Goal: Transaction & Acquisition: Purchase product/service

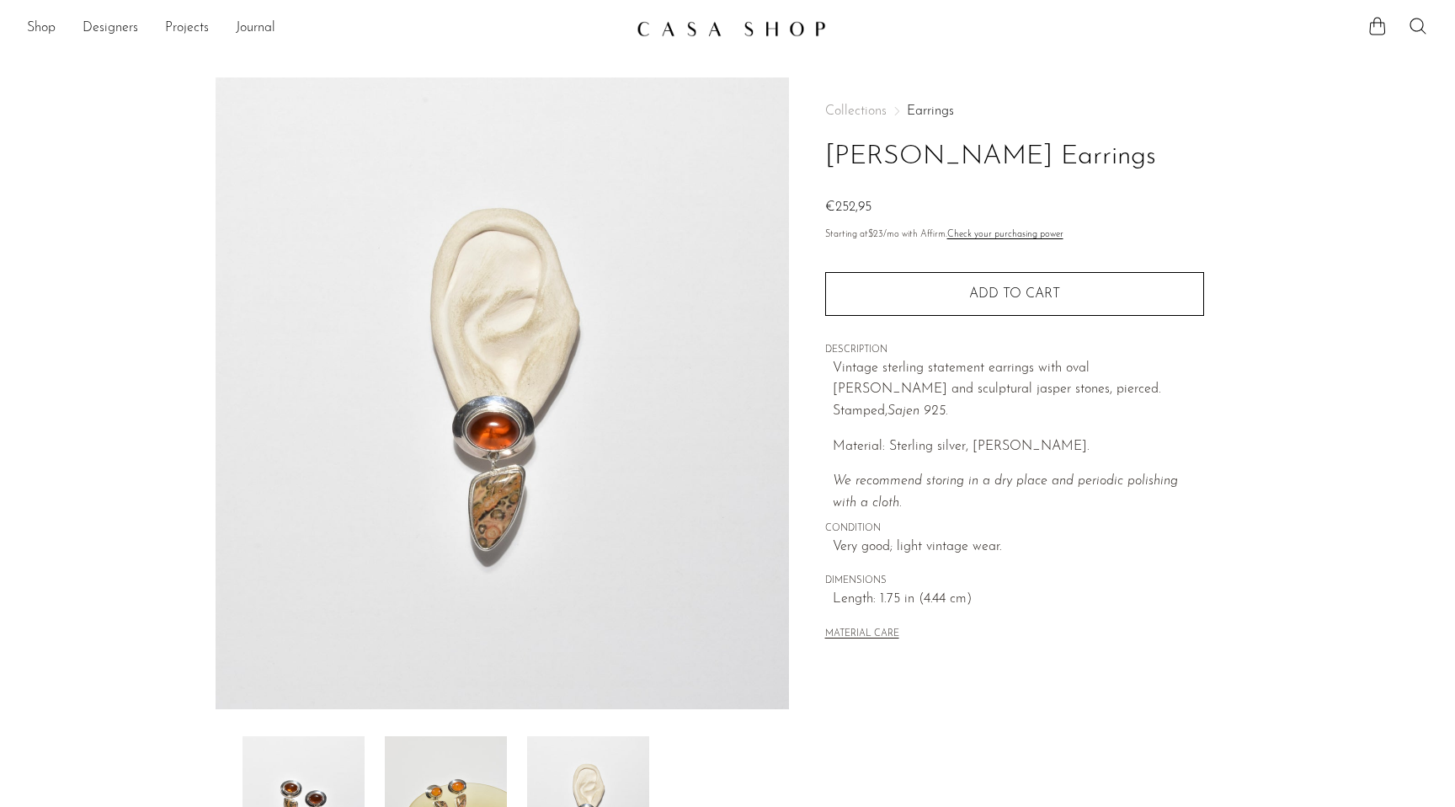
scroll to position [39, 0]
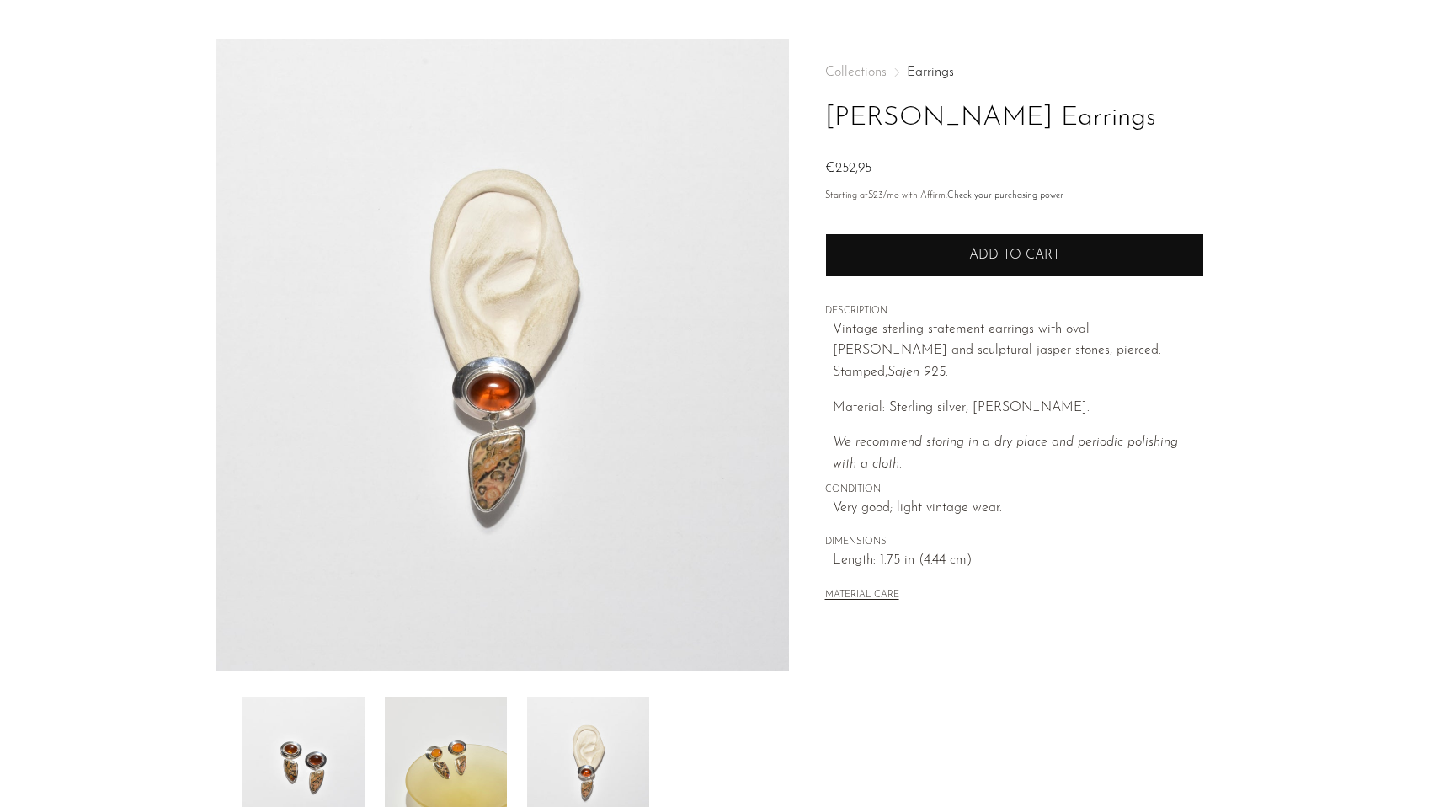
click at [907, 240] on button "Add to cart" at bounding box center [1014, 255] width 379 height 44
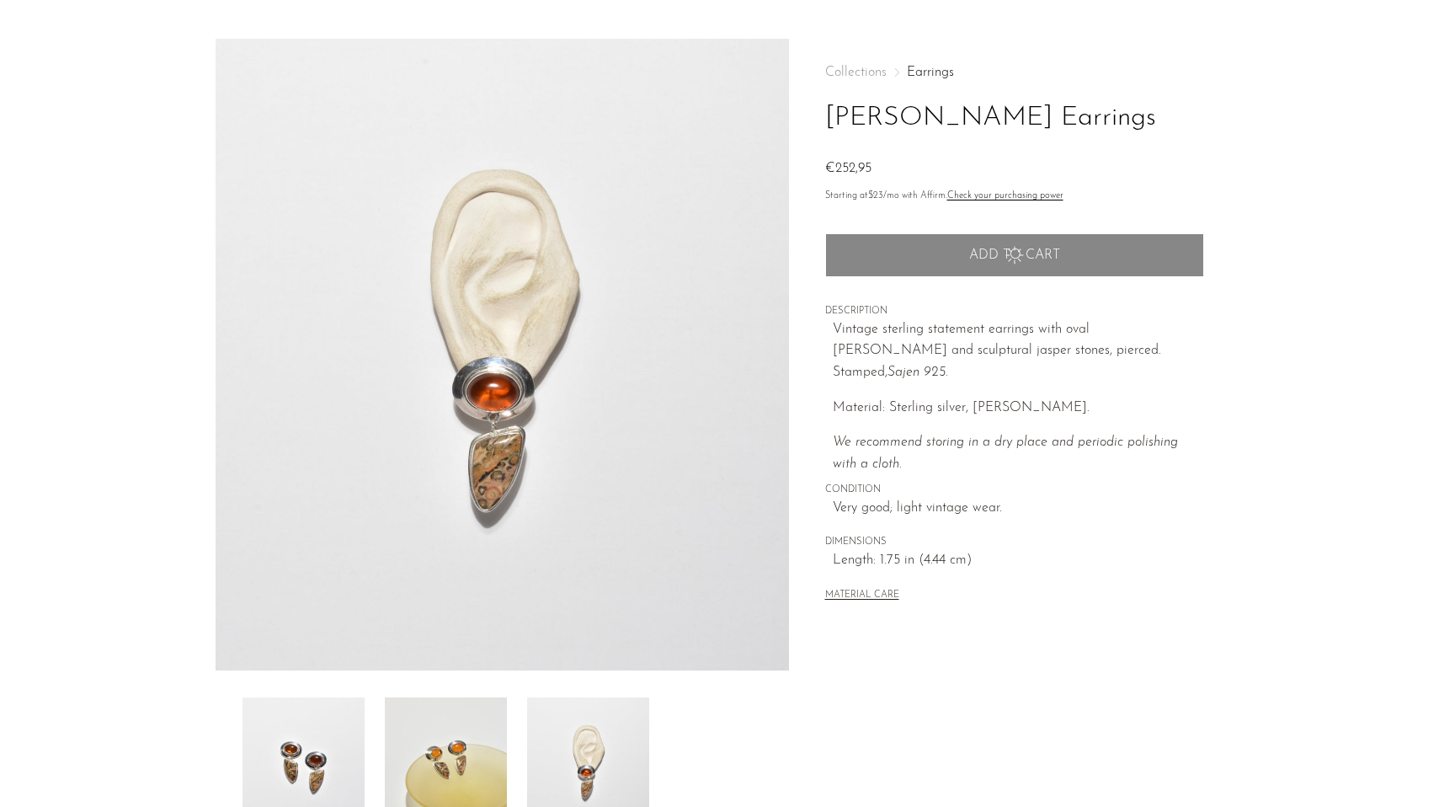
scroll to position [0, 0]
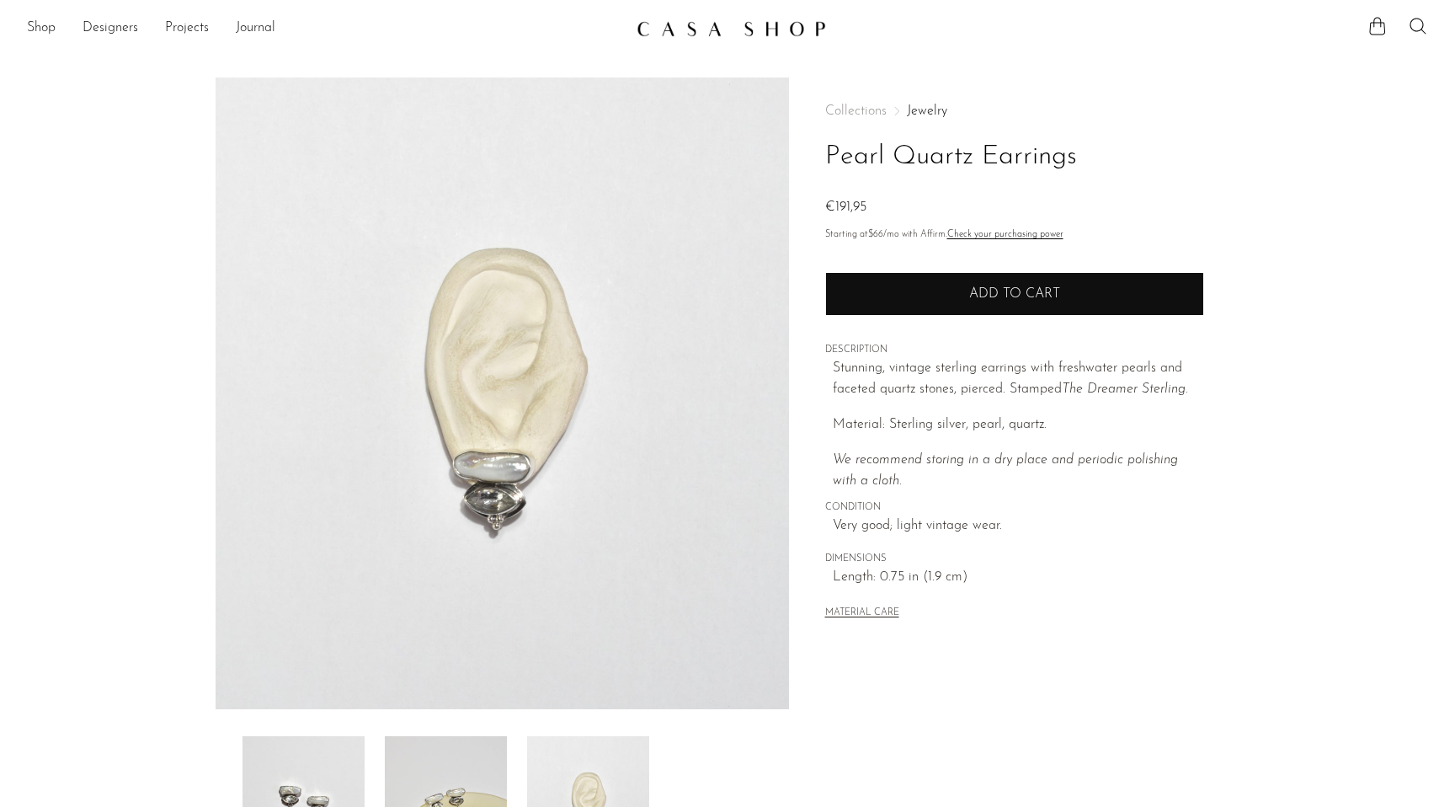
click at [881, 316] on button "Add to cart" at bounding box center [1014, 294] width 379 height 44
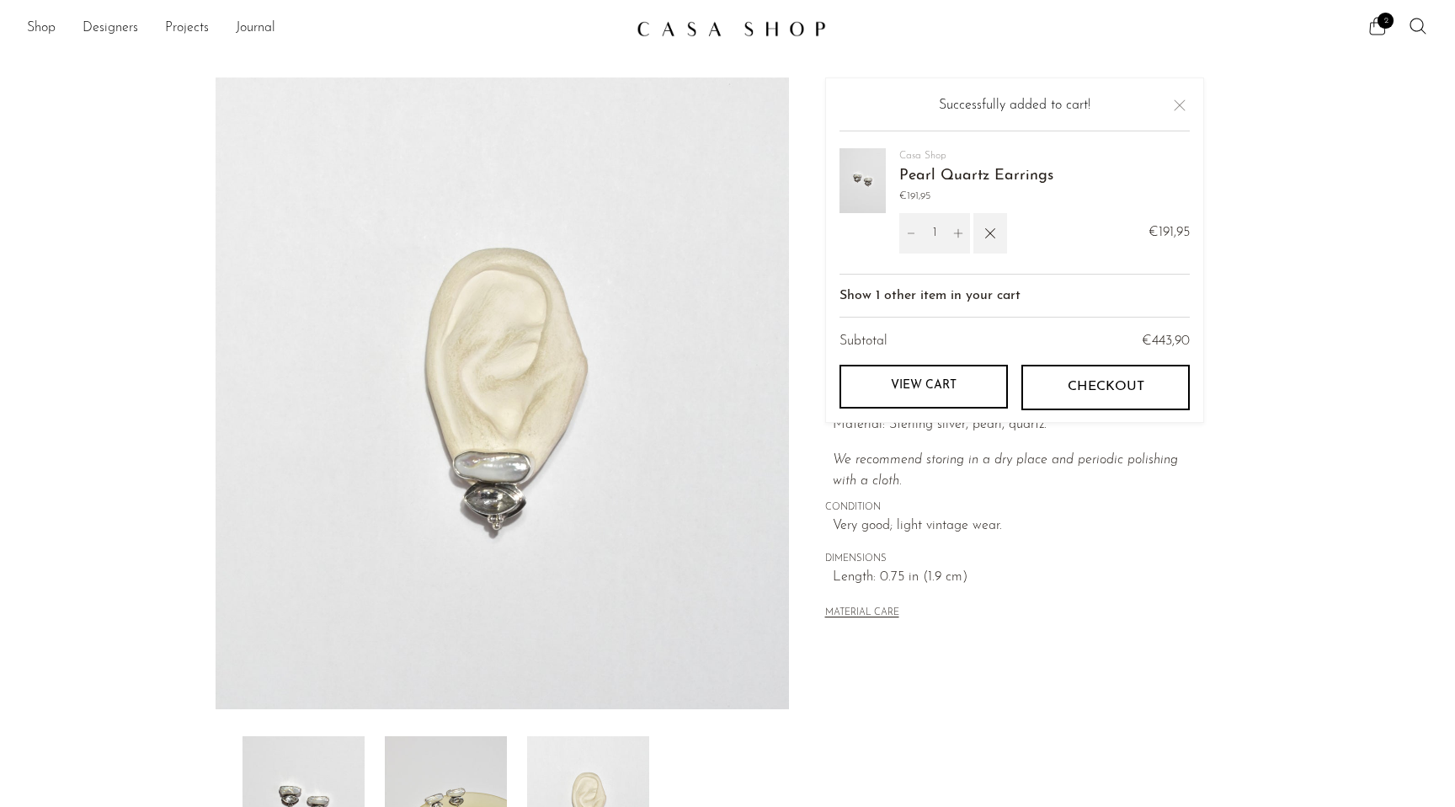
click at [1381, 19] on span "2" at bounding box center [1385, 21] width 16 height 16
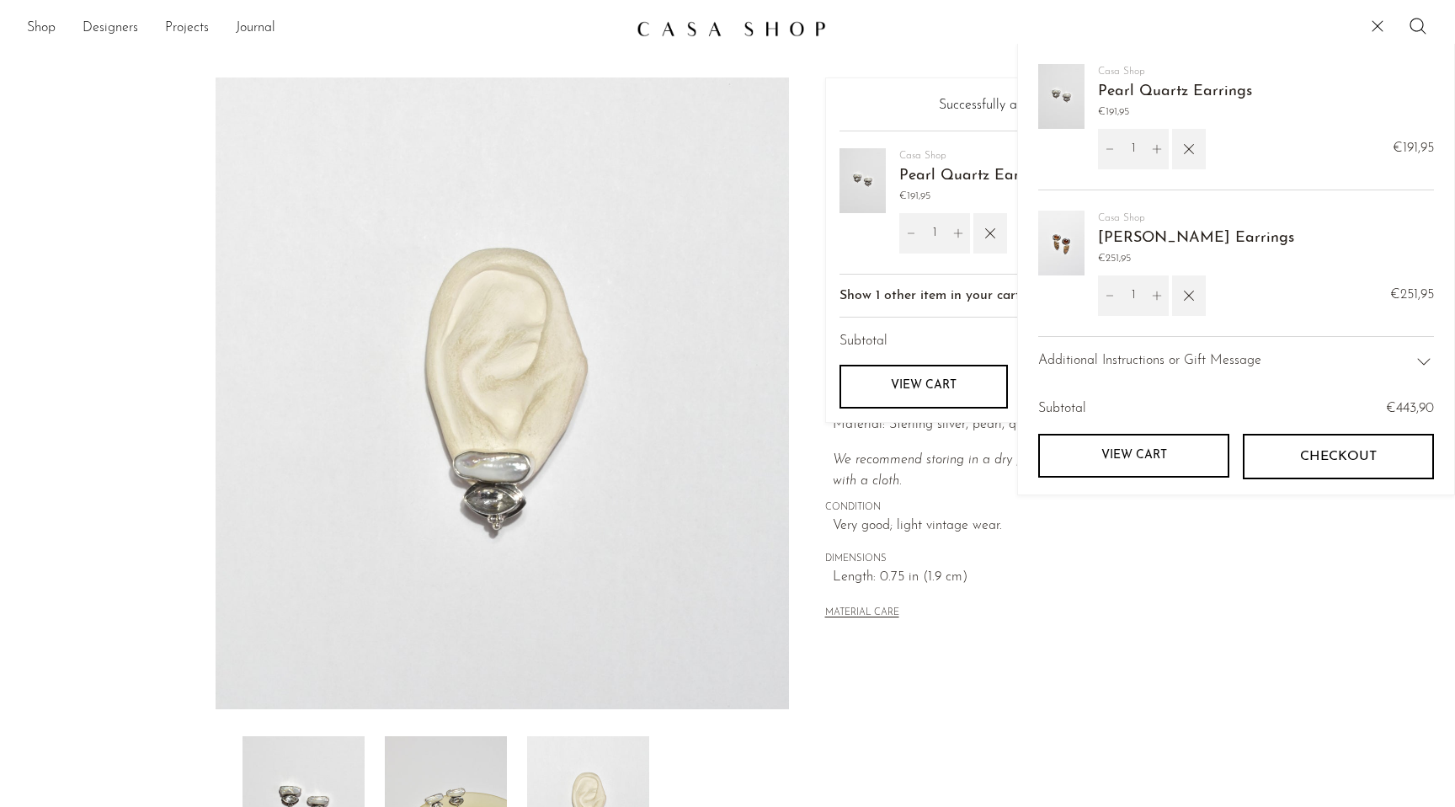
click at [1148, 451] on link "View cart" at bounding box center [1133, 456] width 191 height 44
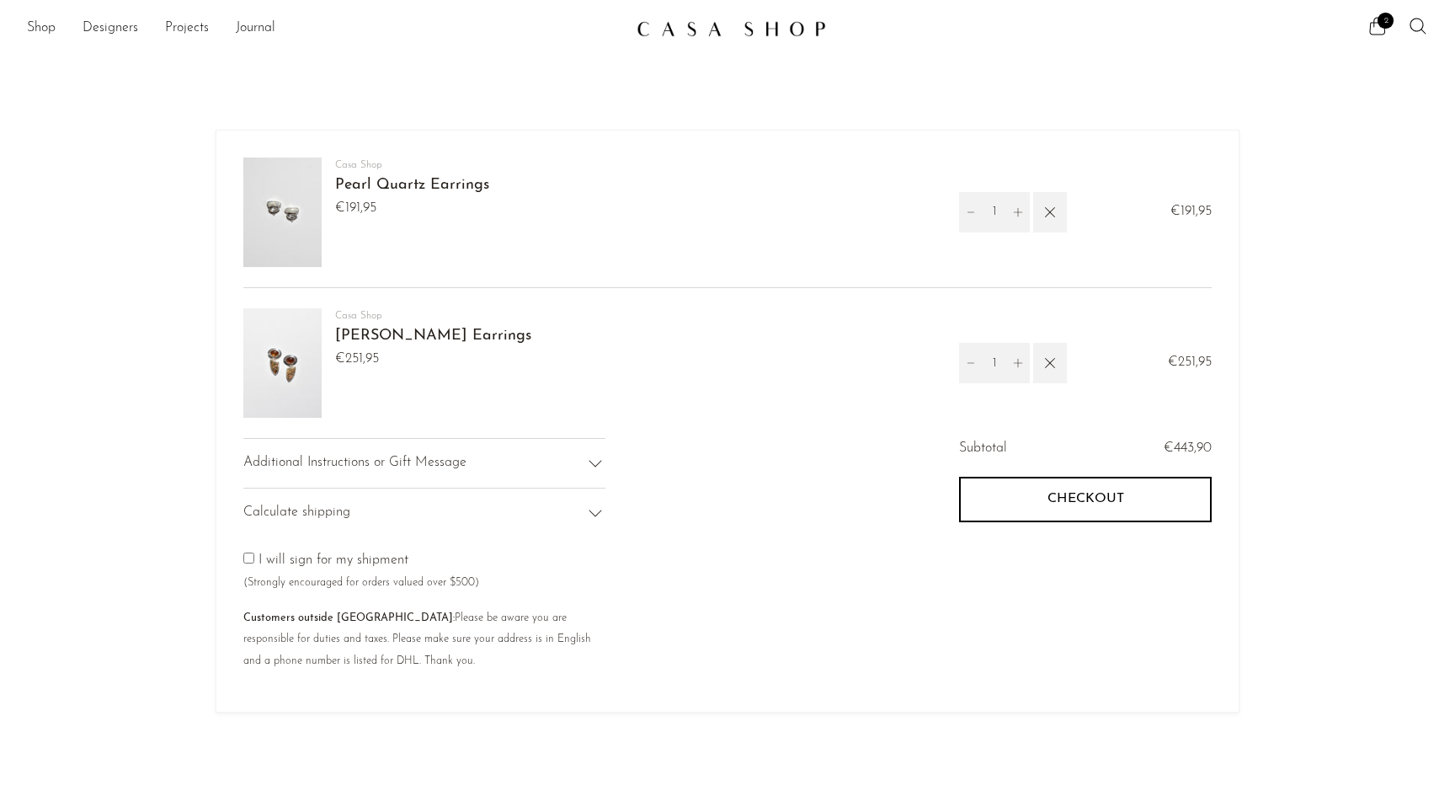
click at [595, 461] on icon at bounding box center [595, 463] width 20 height 20
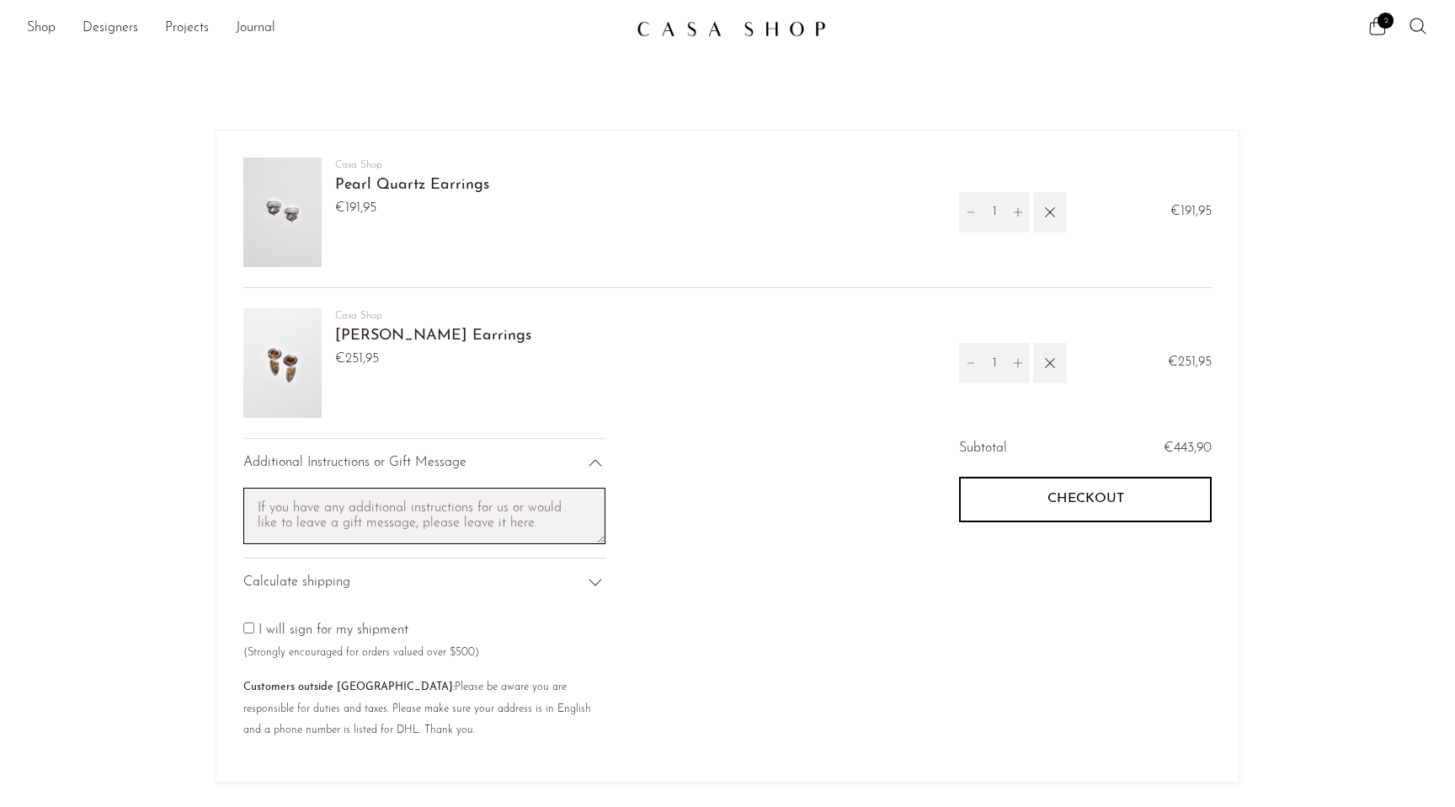
click at [502, 519] on textarea "Cart note" at bounding box center [424, 515] width 362 height 56
type textarea "Happy Anniversary."
click at [583, 568] on div "Calculate shipping" at bounding box center [424, 582] width 362 height 50
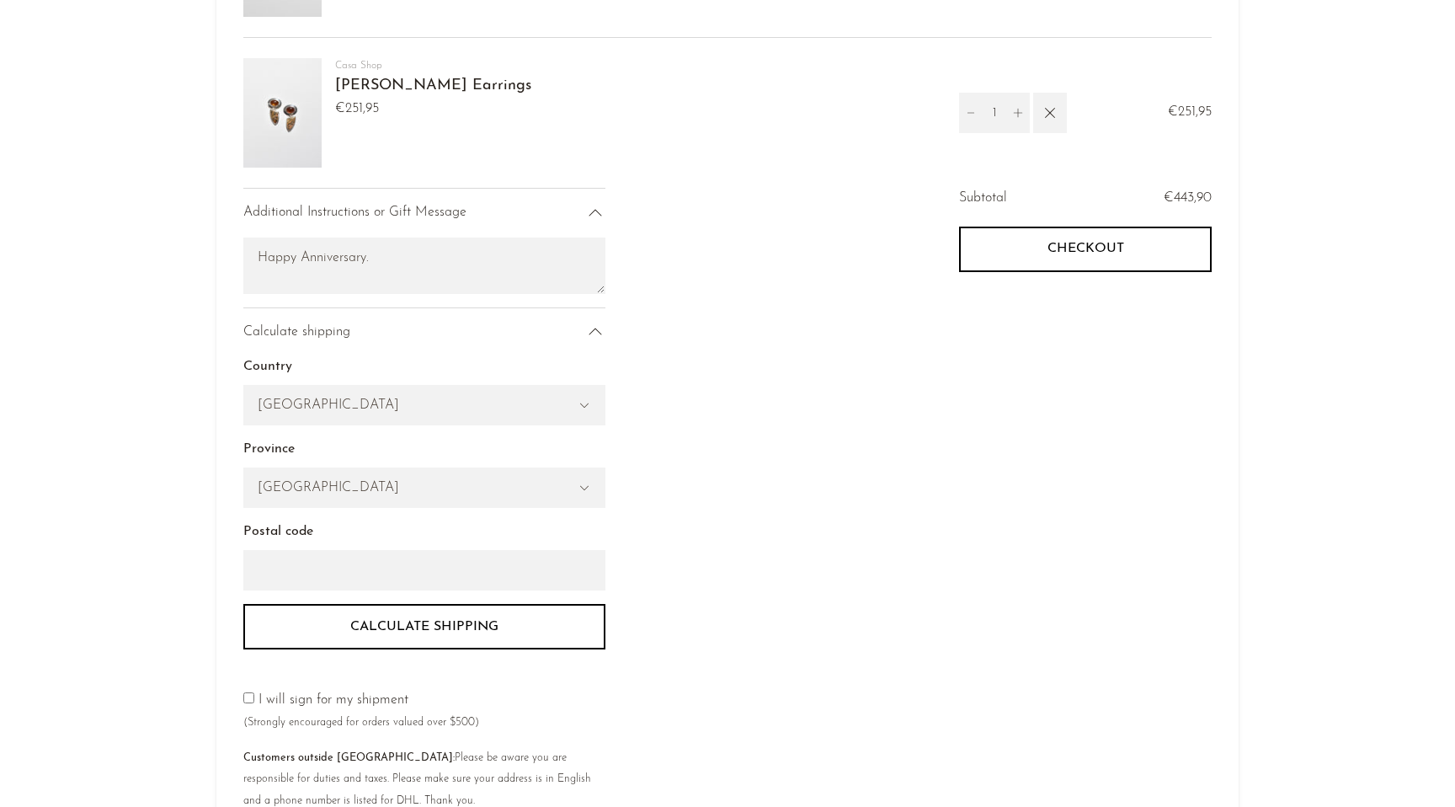
scroll to position [263, 0]
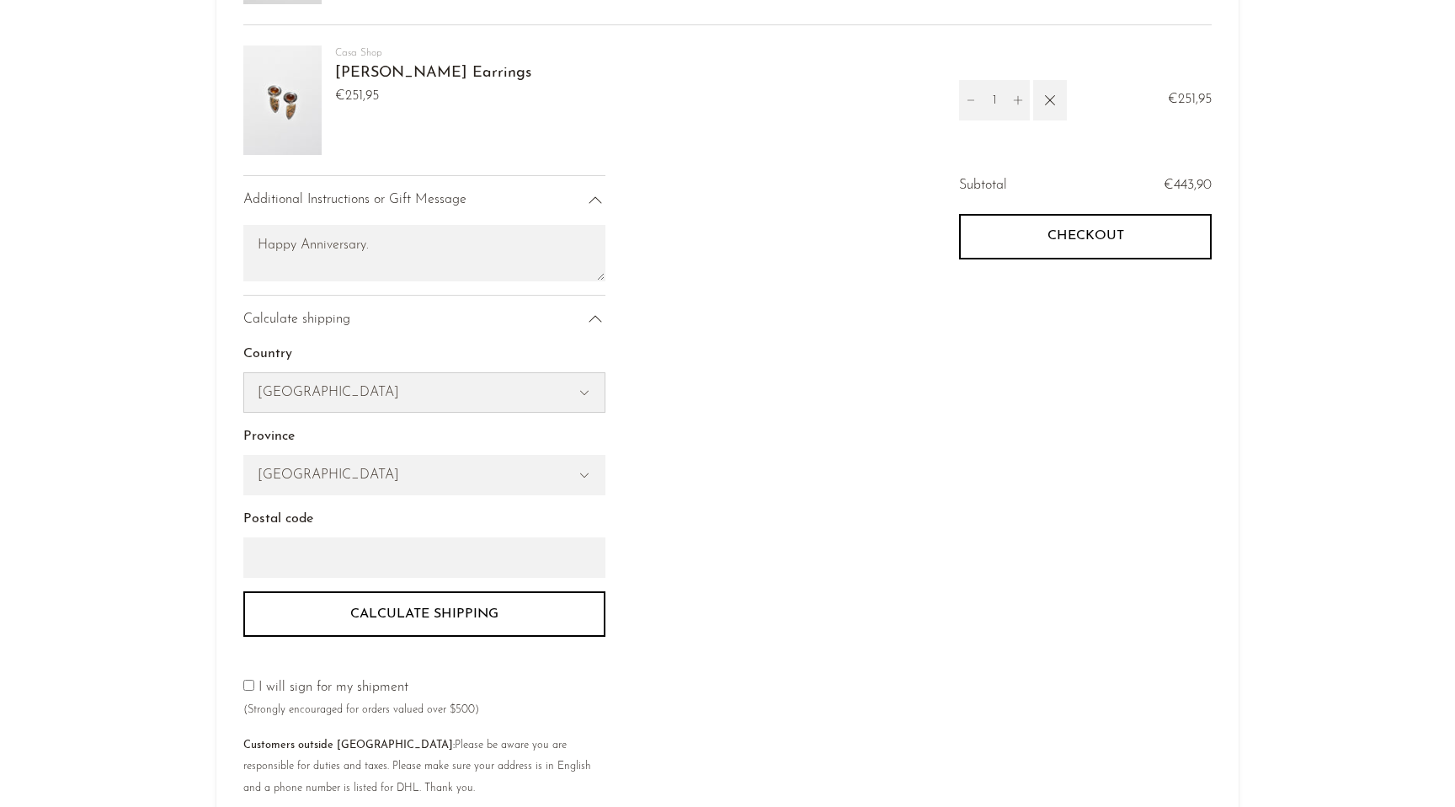
click at [537, 412] on div "[GEOGRAPHIC_DATA] [GEOGRAPHIC_DATA] [GEOGRAPHIC_DATA] [GEOGRAPHIC_DATA] --- [GE…" at bounding box center [424, 392] width 362 height 40
click at [529, 392] on select "[GEOGRAPHIC_DATA] [GEOGRAPHIC_DATA] [GEOGRAPHIC_DATA] [GEOGRAPHIC_DATA] --- [GE…" at bounding box center [424, 392] width 360 height 39
select select "[GEOGRAPHIC_DATA]"
click at [244, 373] on select "[GEOGRAPHIC_DATA] [GEOGRAPHIC_DATA] [GEOGRAPHIC_DATA] [GEOGRAPHIC_DATA] --- [GE…" at bounding box center [424, 392] width 360 height 39
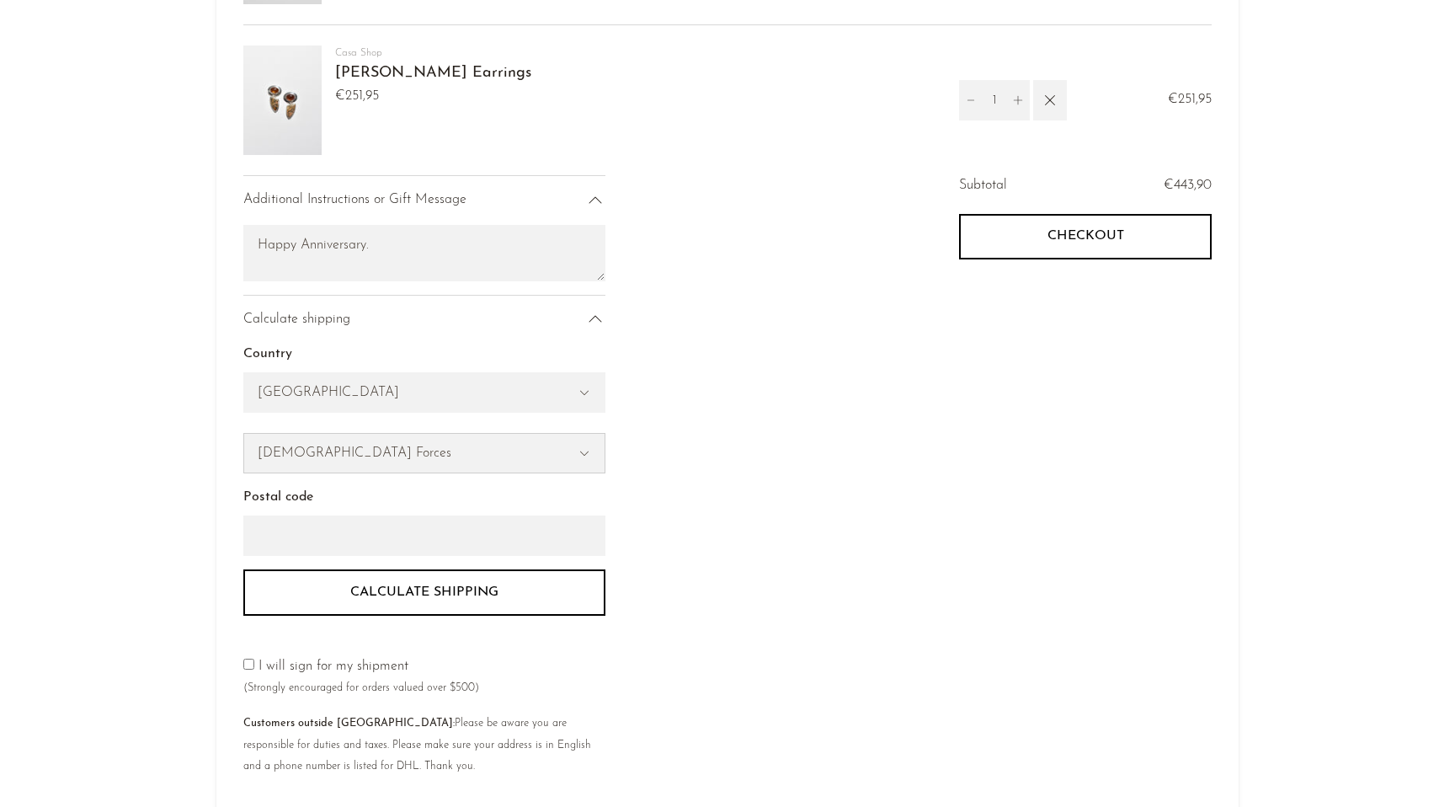
click at [413, 465] on select "[DEMOGRAPHIC_DATA] Forces [GEOGRAPHIC_DATA] [GEOGRAPHIC_DATA] [GEOGRAPHIC_DATA]…" at bounding box center [424, 453] width 360 height 39
select select "[GEOGRAPHIC_DATA]"
click at [244, 434] on select "[DEMOGRAPHIC_DATA] Forces [GEOGRAPHIC_DATA] [GEOGRAPHIC_DATA] [GEOGRAPHIC_DATA]…" at bounding box center [424, 453] width 360 height 39
click at [391, 539] on input "Postal code" at bounding box center [424, 535] width 362 height 40
type input "BH8 8AW"
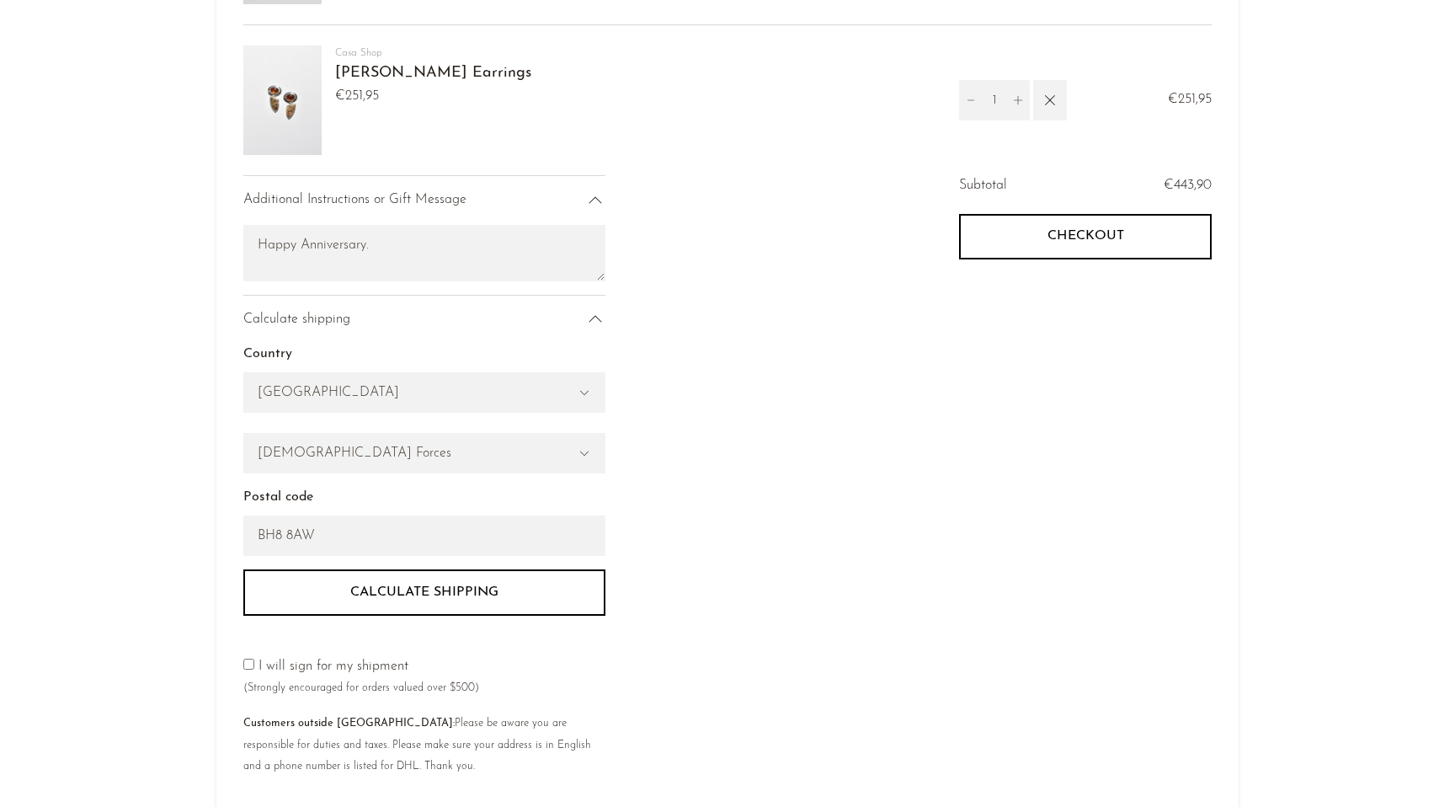
click at [423, 596] on button "Calculate shipping" at bounding box center [424, 591] width 362 height 45
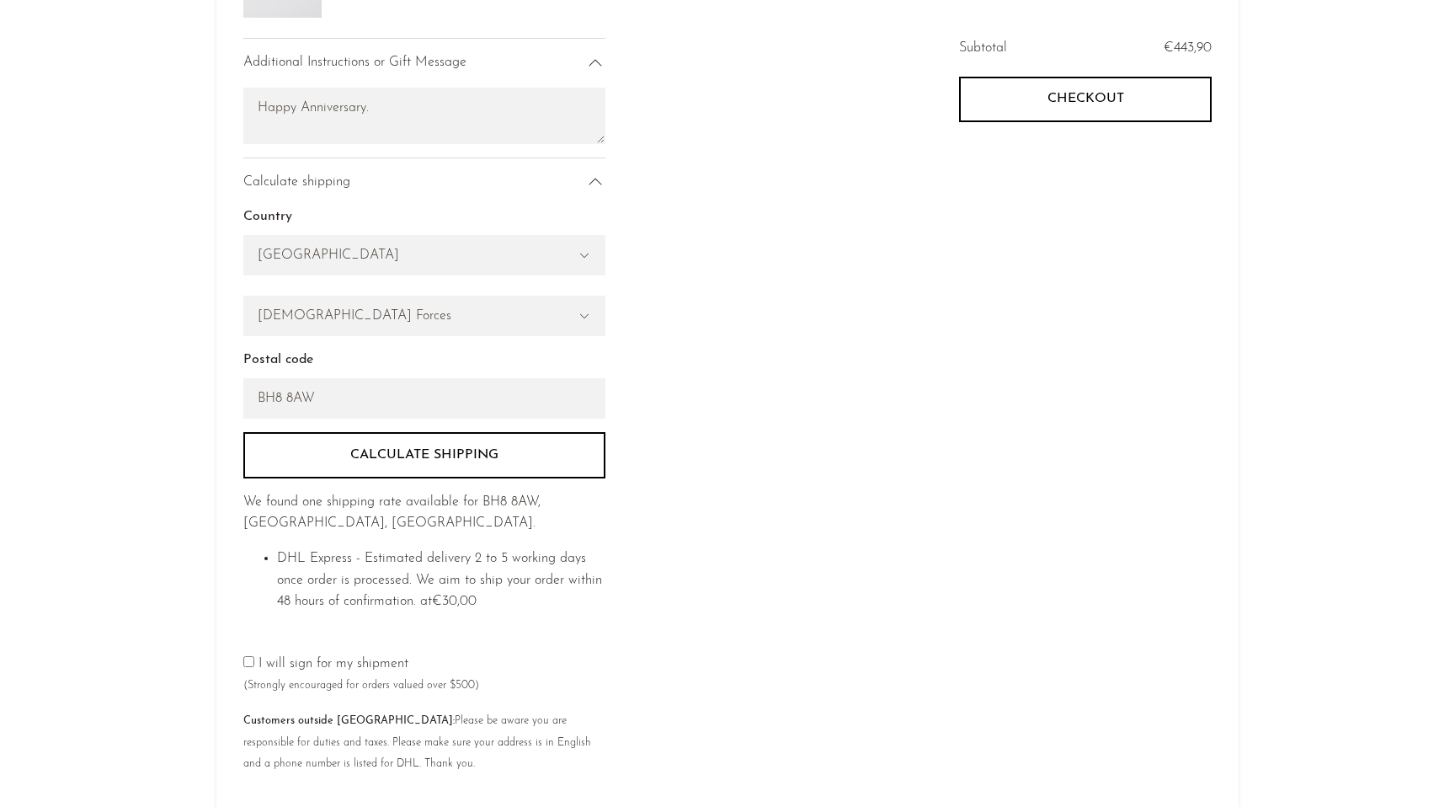
scroll to position [417, 0]
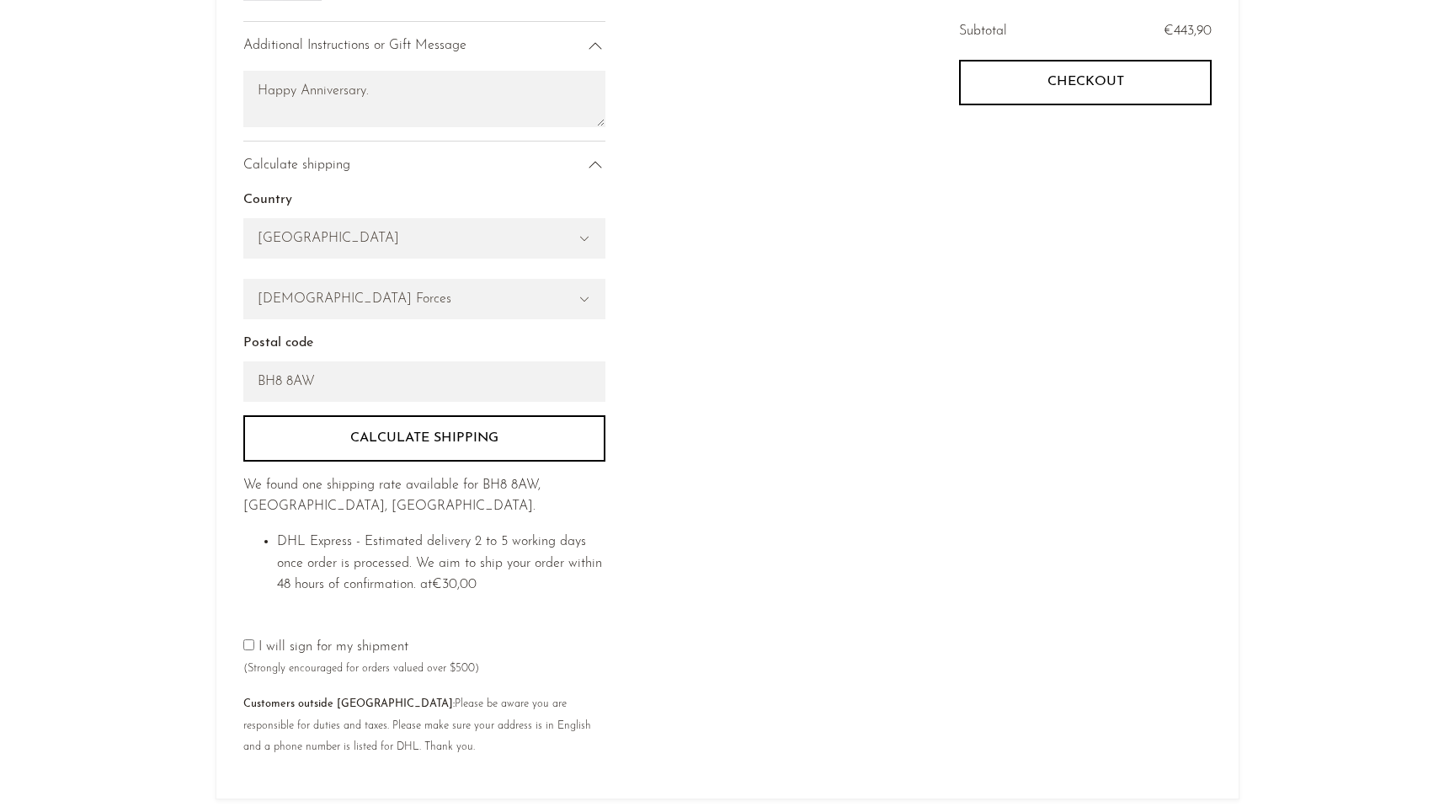
click at [248, 646] on input"] "checkbox" at bounding box center [248, 644] width 11 height 11
checkbox input"] "true"
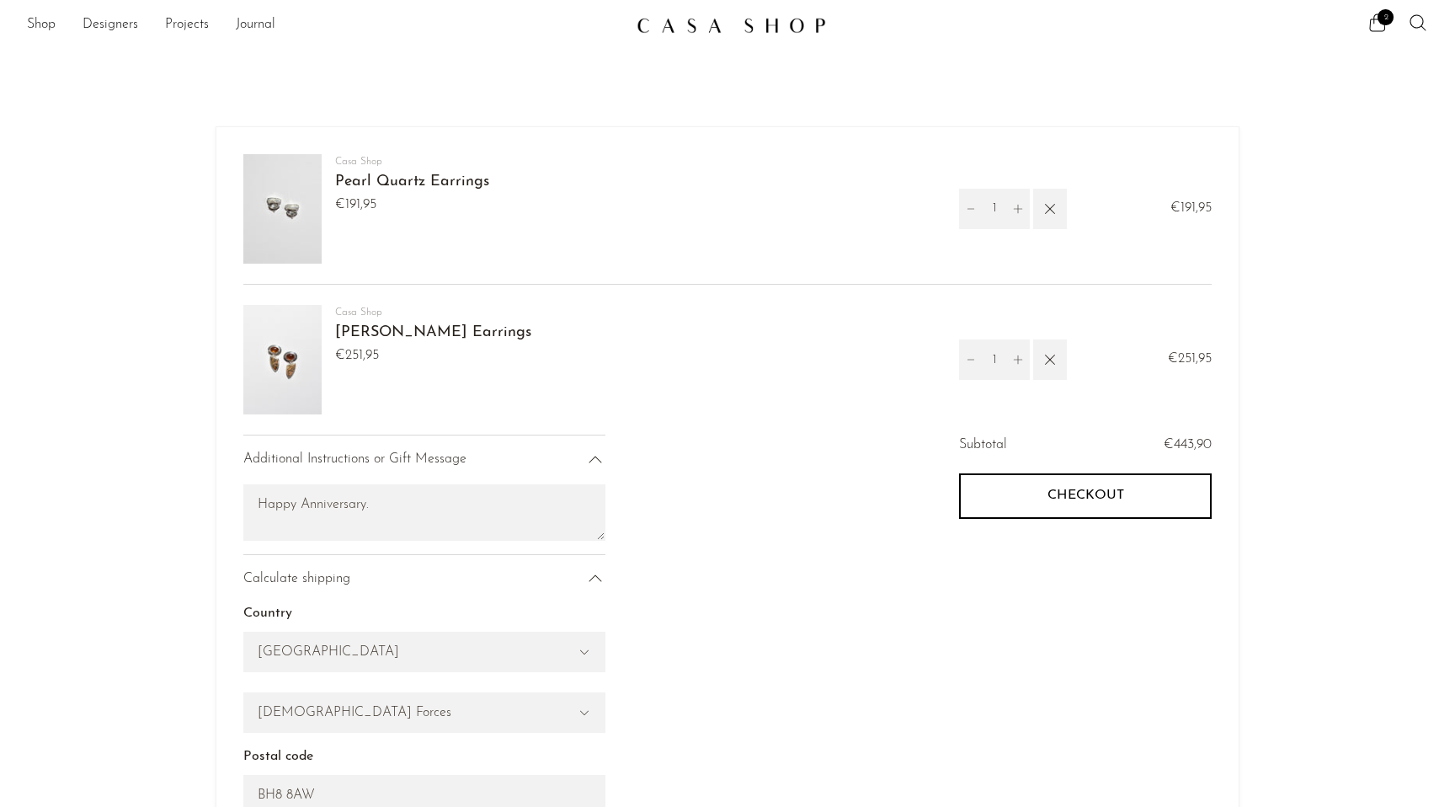
scroll to position [0, 0]
click at [1046, 501] on button "Checkout" at bounding box center [1085, 499] width 253 height 45
